Goal: Information Seeking & Learning: Find specific fact

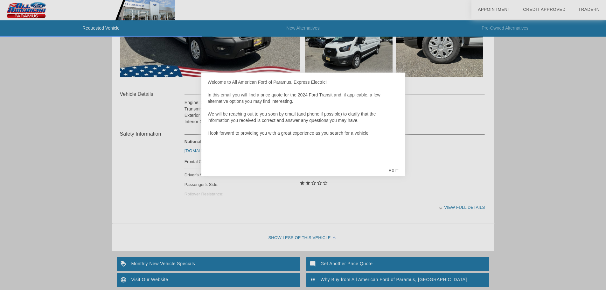
scroll to position [245, 0]
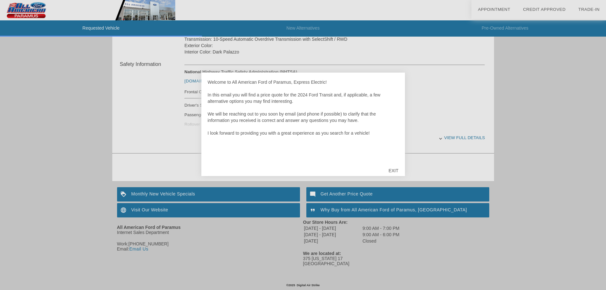
drag, startPoint x: 182, startPoint y: 193, endPoint x: 140, endPoint y: 191, distance: 42.1
click at [143, 191] on div at bounding box center [303, 145] width 606 height 290
click at [140, 194] on div at bounding box center [303, 145] width 606 height 290
click at [126, 192] on div at bounding box center [303, 145] width 606 height 290
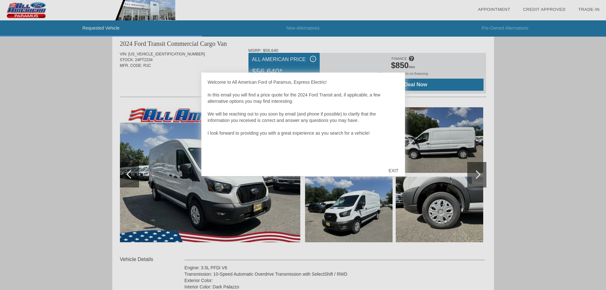
scroll to position [0, 0]
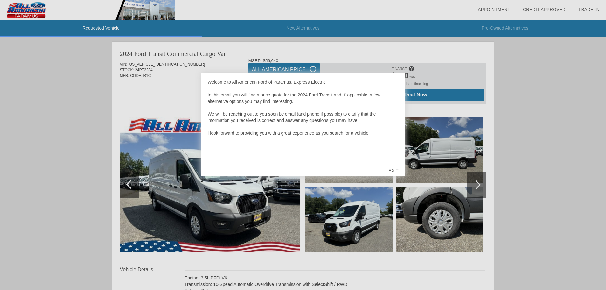
click at [422, 67] on div at bounding box center [303, 145] width 606 height 290
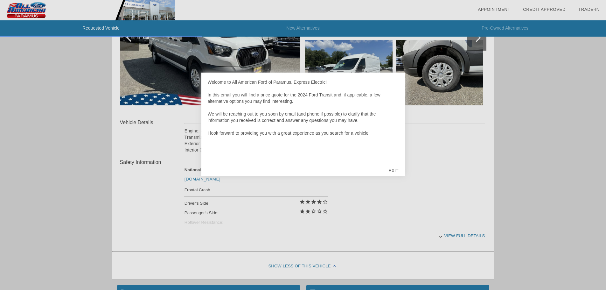
scroll to position [159, 0]
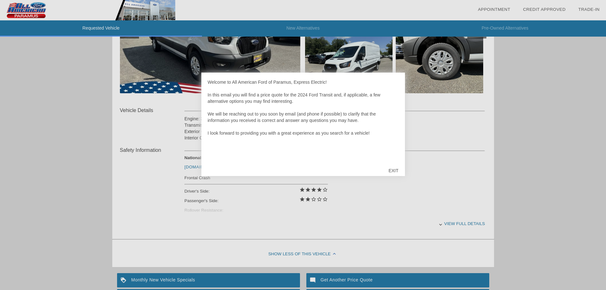
click at [424, 142] on div at bounding box center [303, 145] width 606 height 290
click at [379, 83] on div "Welcome to All American Ford of Paramus, Express Electric! In this email you wi…" at bounding box center [303, 120] width 191 height 83
drag, startPoint x: 393, startPoint y: 171, endPoint x: 386, endPoint y: 167, distance: 8.7
click at [393, 171] on div "EXIT" at bounding box center [393, 170] width 23 height 19
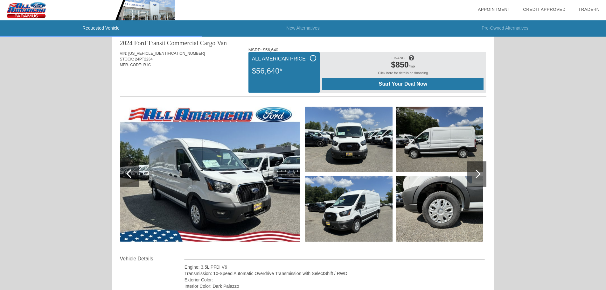
scroll to position [0, 0]
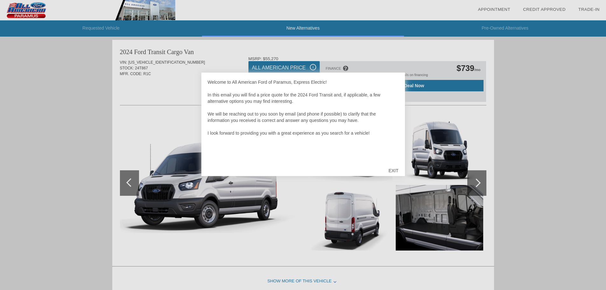
click at [328, 57] on div at bounding box center [303, 145] width 606 height 290
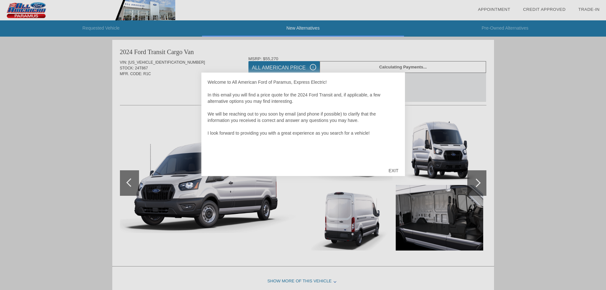
click at [304, 185] on div at bounding box center [303, 145] width 606 height 290
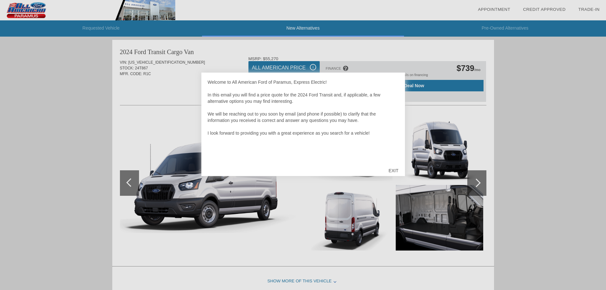
click at [304, 171] on div "EXIT" at bounding box center [393, 170] width 23 height 19
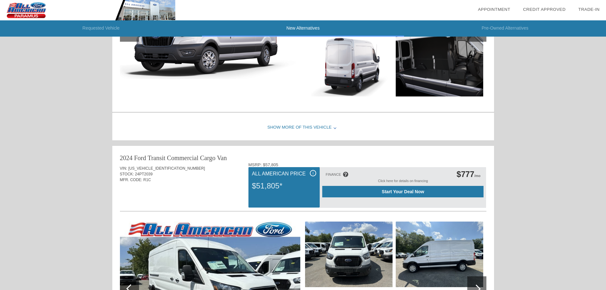
scroll to position [256, 0]
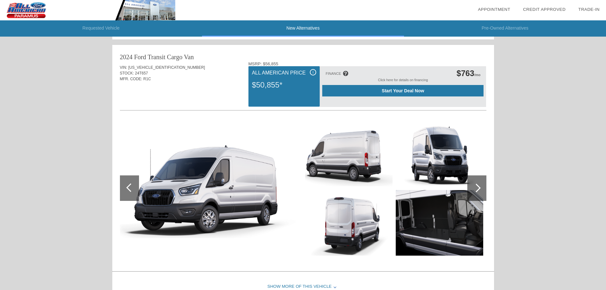
click at [138, 68] on span "[US_VEHICLE_IDENTIFICATION_NUMBER]" at bounding box center [166, 67] width 77 height 4
copy span "[US_VEHICLE_IDENTIFICATION_NUMBER]"
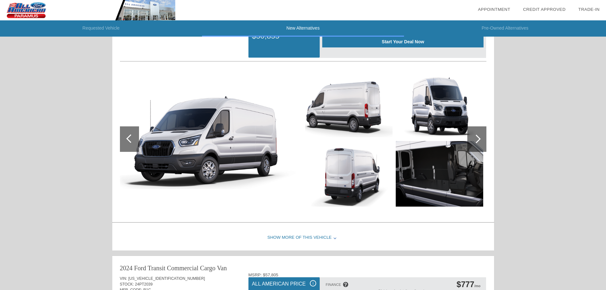
scroll to position [415, 0]
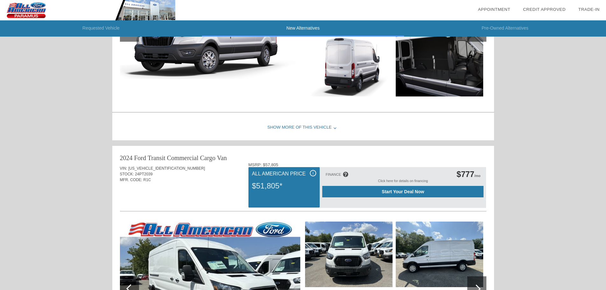
click at [153, 167] on span "[US_VEHICLE_IDENTIFICATION_NUMBER]" at bounding box center [166, 168] width 77 height 4
drag, startPoint x: 129, startPoint y: 167, endPoint x: 168, endPoint y: 167, distance: 39.8
click at [168, 167] on div "VIN: 1FTBR1C81RKB59276" at bounding box center [303, 168] width 366 height 6
copy span "[US_VEHICLE_IDENTIFICATION_NUMBER]"
